Goal: Task Accomplishment & Management: Use online tool/utility

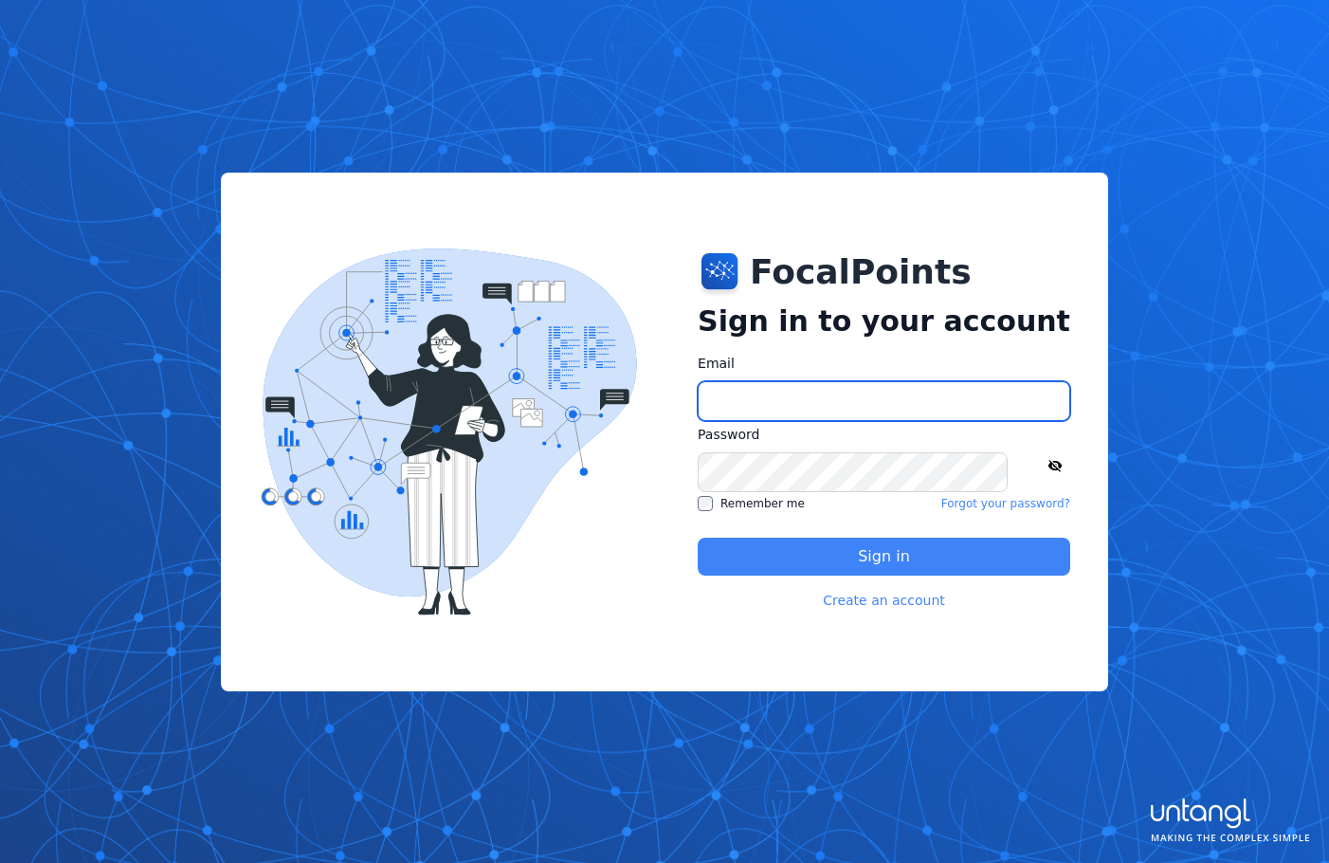
type input "**********"
click at [772, 557] on button "Sign in" at bounding box center [884, 556] width 373 height 38
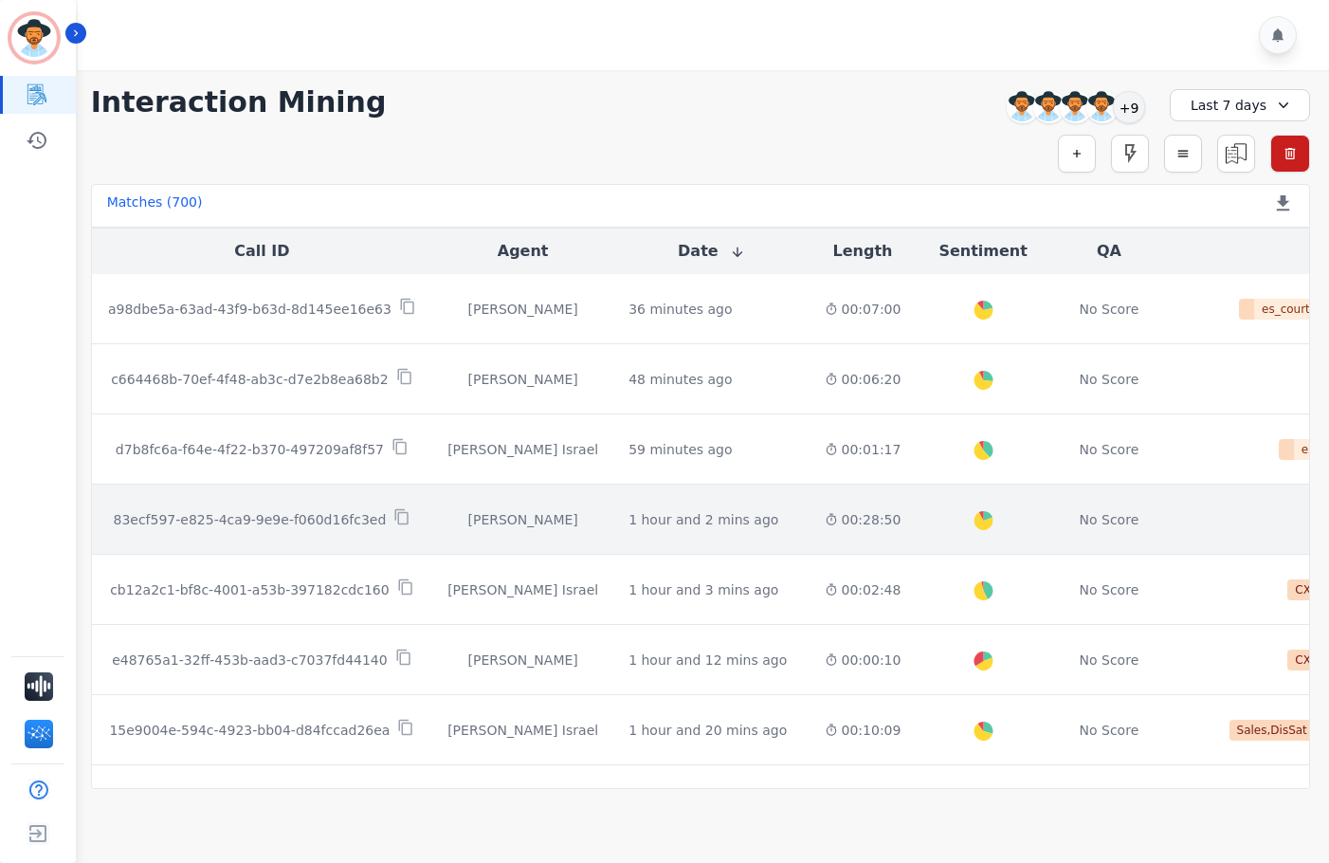
click at [810, 506] on td "00:28:50" at bounding box center [863, 519] width 107 height 70
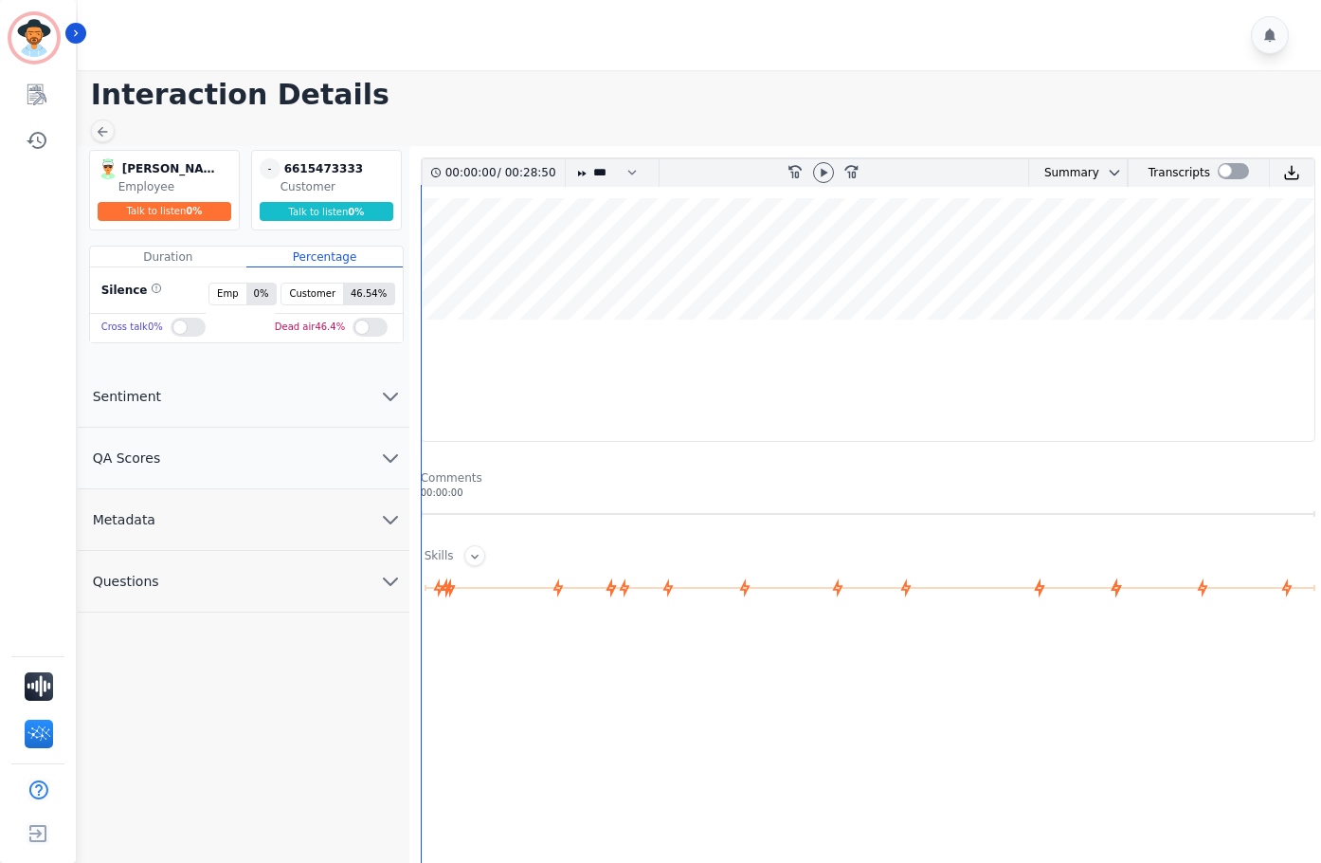
drag, startPoint x: 1220, startPoint y: 172, endPoint x: 1225, endPoint y: 256, distance: 84.5
click at [1220, 172] on div at bounding box center [1233, 171] width 31 height 16
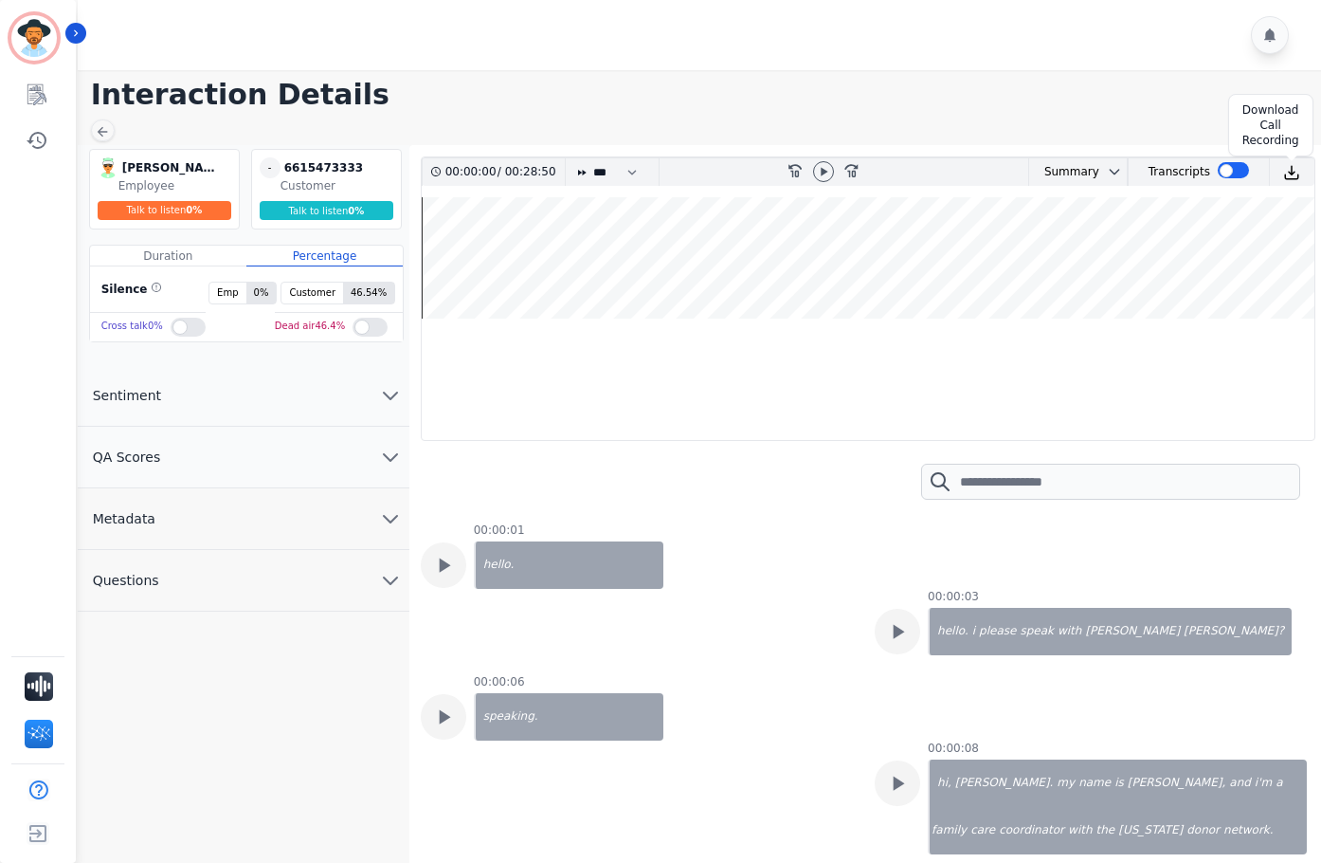
click at [1284, 169] on img at bounding box center [1292, 172] width 17 height 17
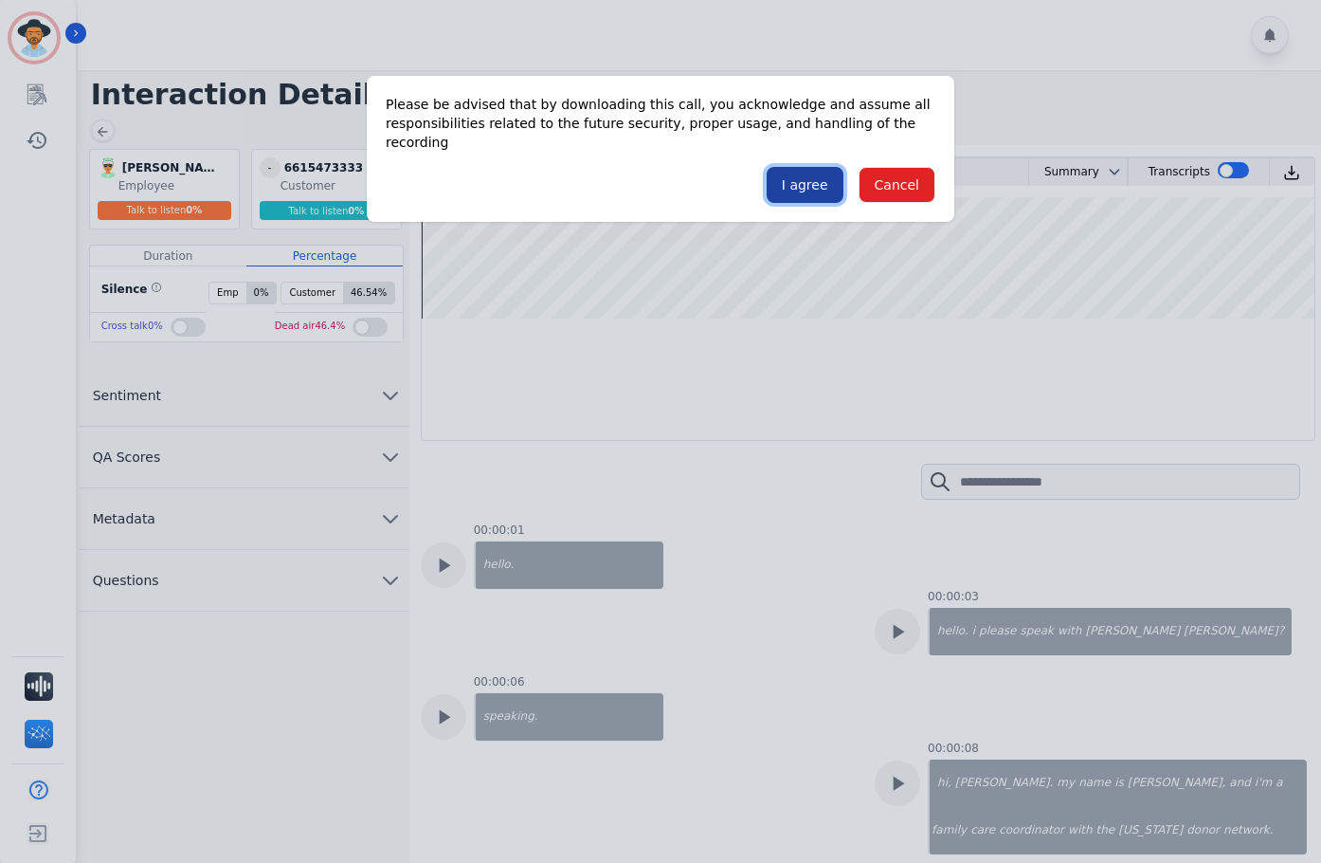
click at [792, 167] on button "I agree" at bounding box center [805, 185] width 77 height 36
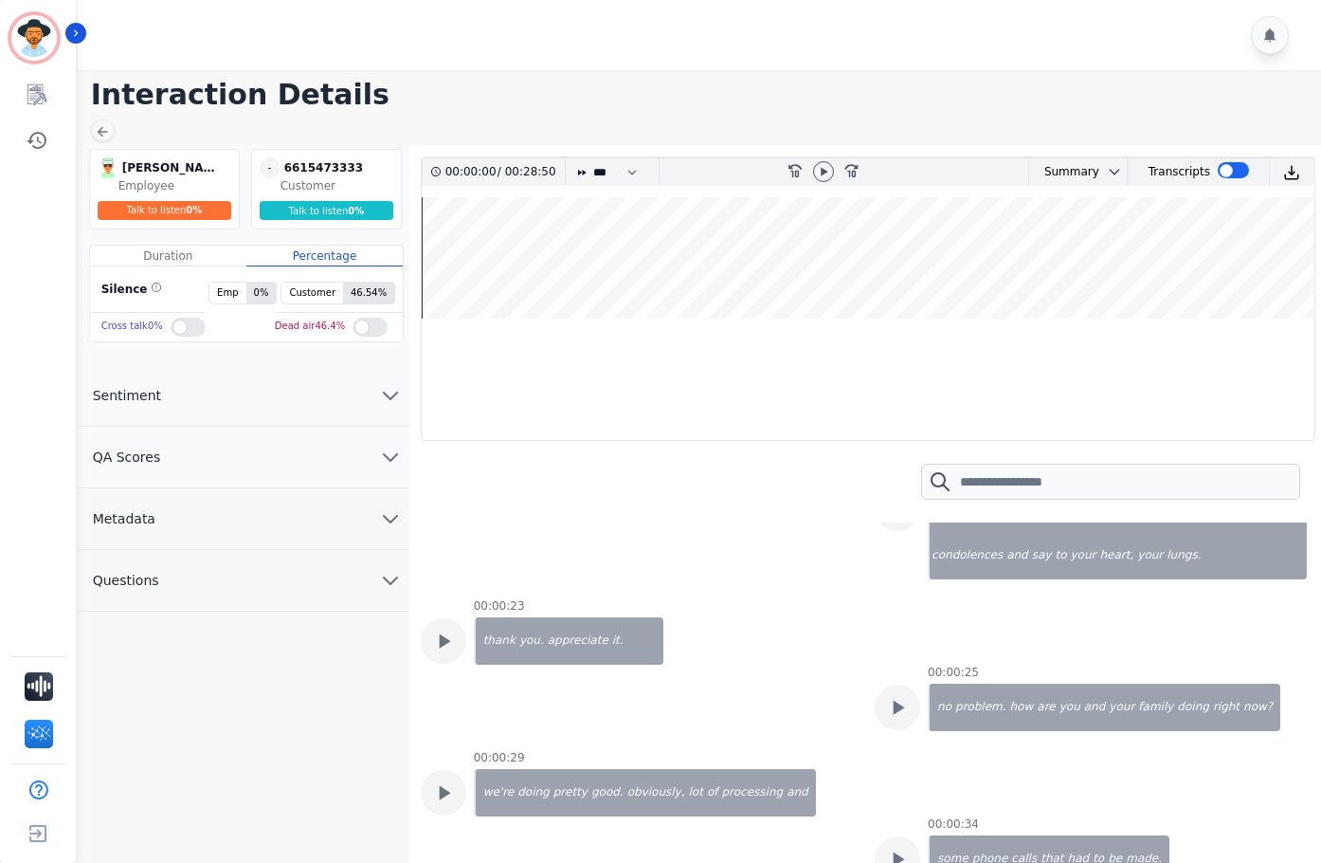
scroll to position [379, 0]
